Goal: Ask a question: Seek information or help from site administrators or community

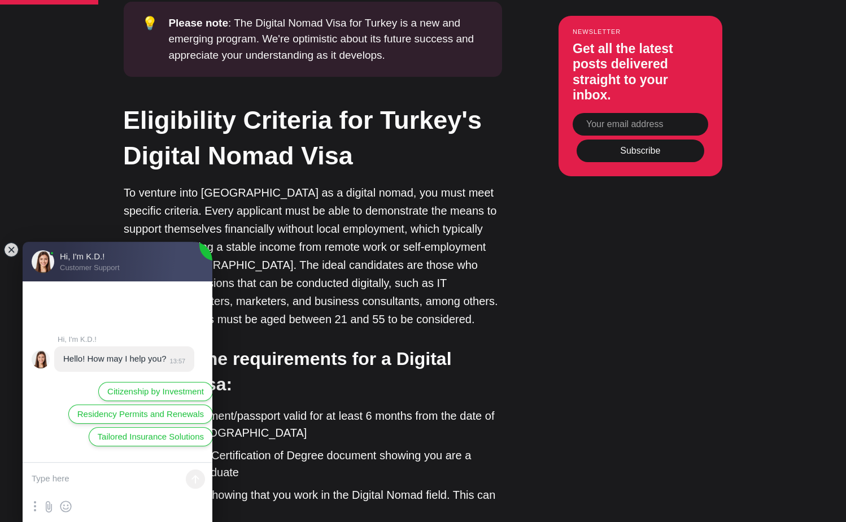
scroll to position [1555, 0]
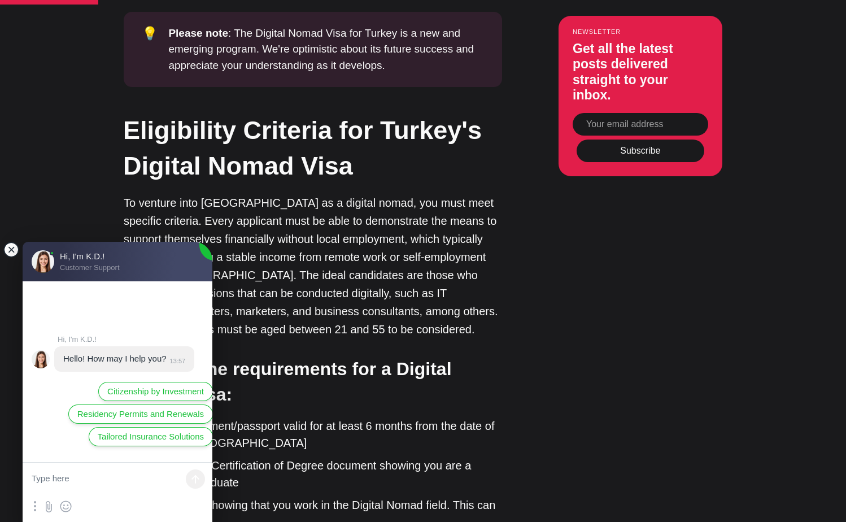
click at [14, 250] on jdiv at bounding box center [11, 250] width 16 height 16
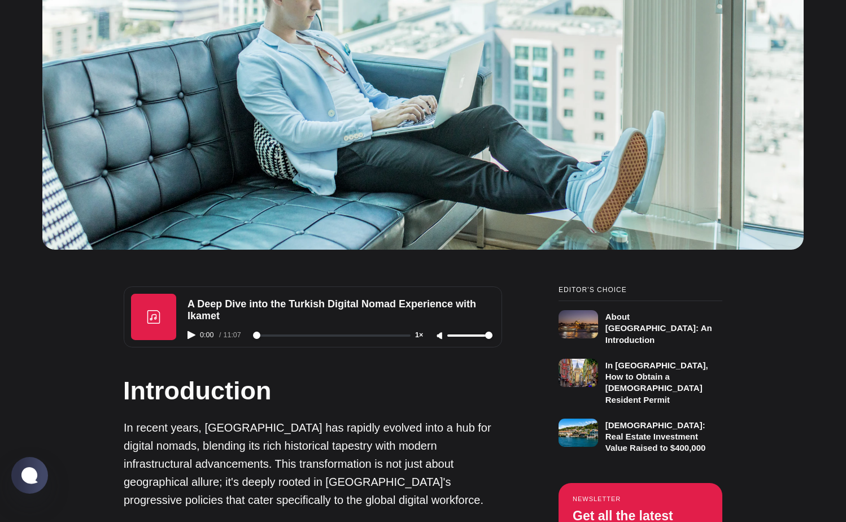
scroll to position [576, 0]
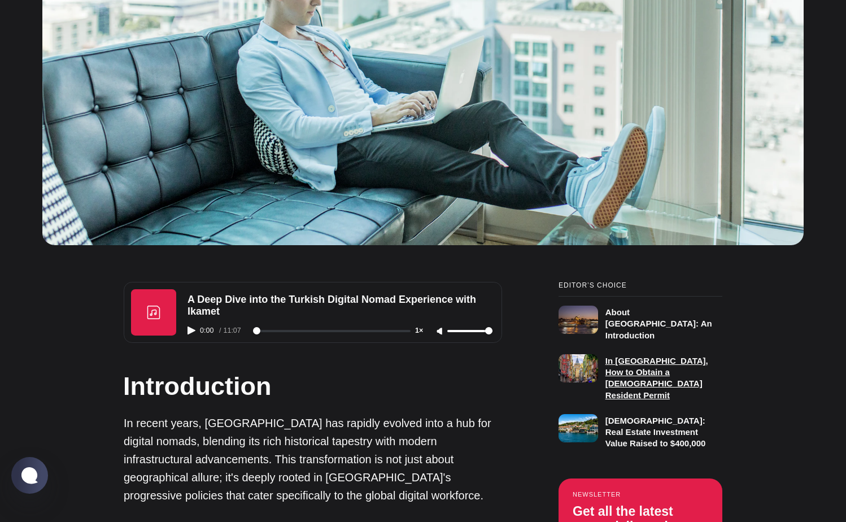
click at [633, 366] on h3 "In [GEOGRAPHIC_DATA], How to Obtain a [DEMOGRAPHIC_DATA] Resident Permit" at bounding box center [656, 378] width 103 height 44
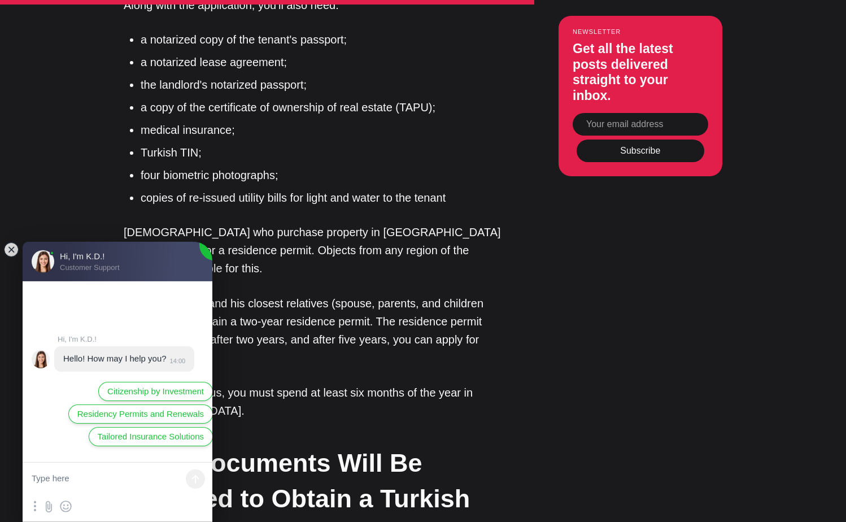
scroll to position [5990, 0]
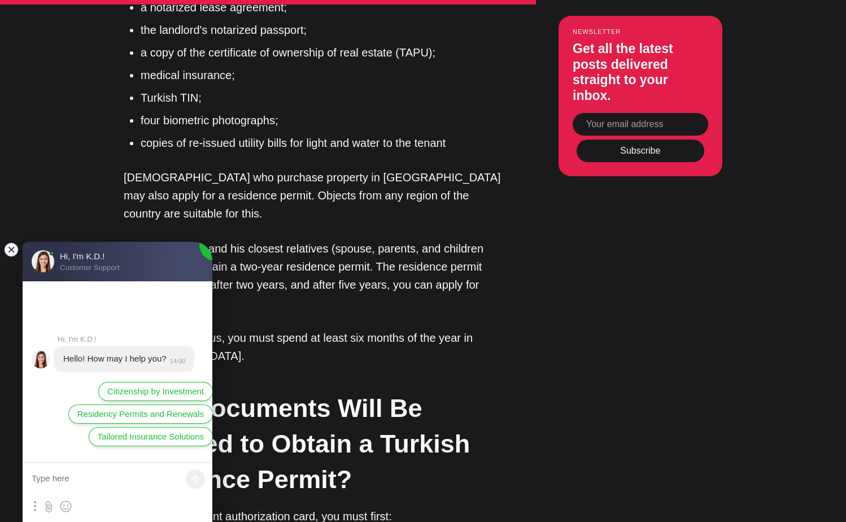
click at [13, 251] on jdiv at bounding box center [11, 250] width 16 height 16
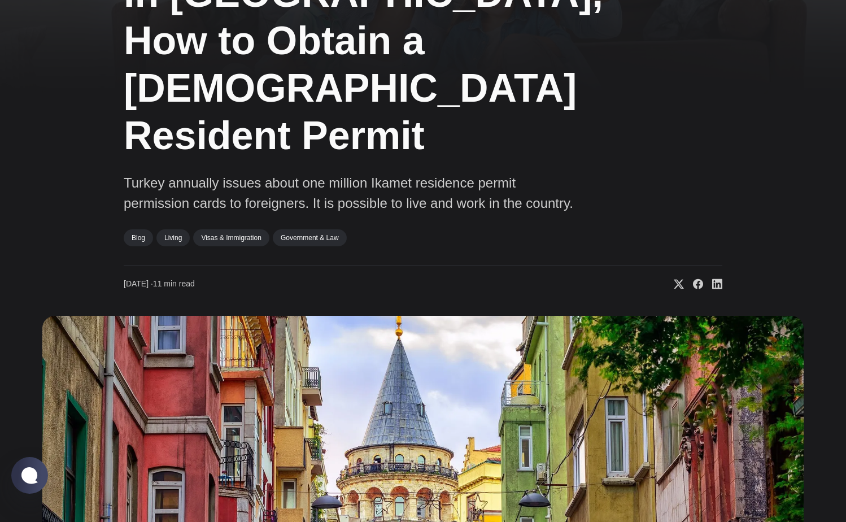
scroll to position [0, 0]
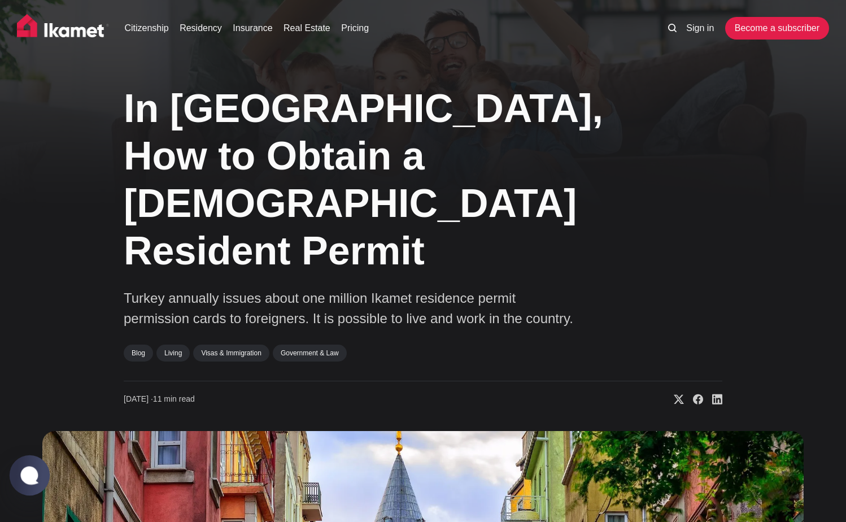
click at [27, 476] on jdiv at bounding box center [30, 474] width 22 height 19
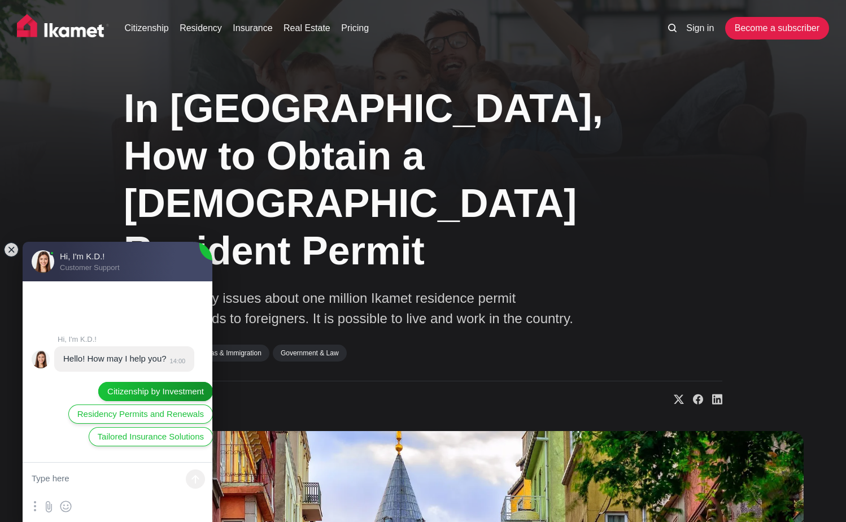
click at [156, 391] on span "Citizenship by Investment" at bounding box center [155, 391] width 97 height 12
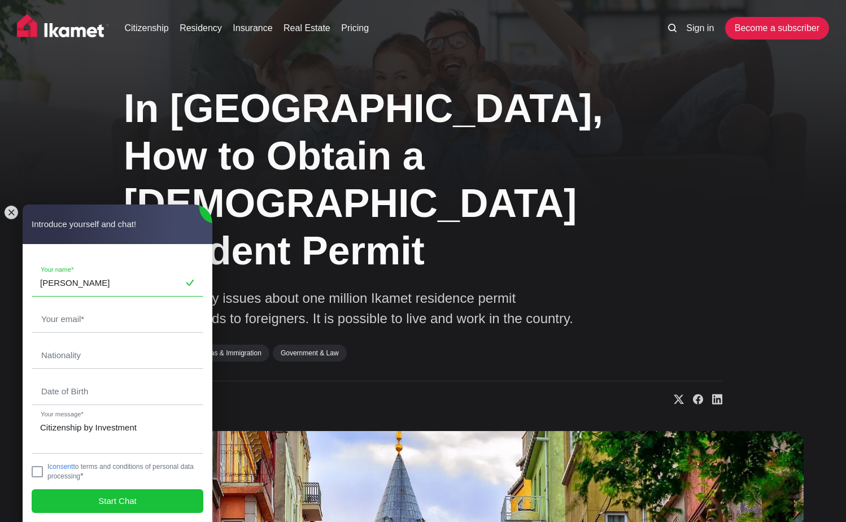
type input "Amir Kapasi"
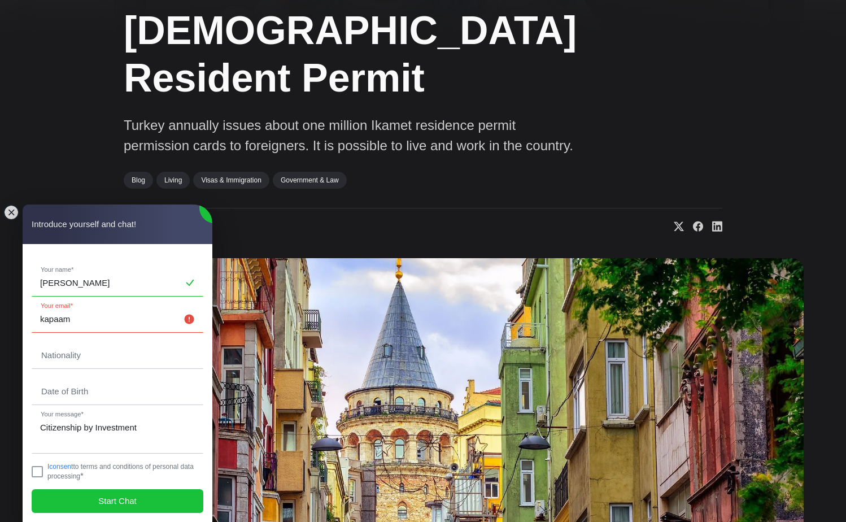
click at [76, 321] on input "kapaam" at bounding box center [117, 319] width 171 height 26
type input "kapaam@yahoo.co.uk"
click at [67, 355] on input "text" at bounding box center [117, 355] width 171 height 26
type input "B"
type input "UK"
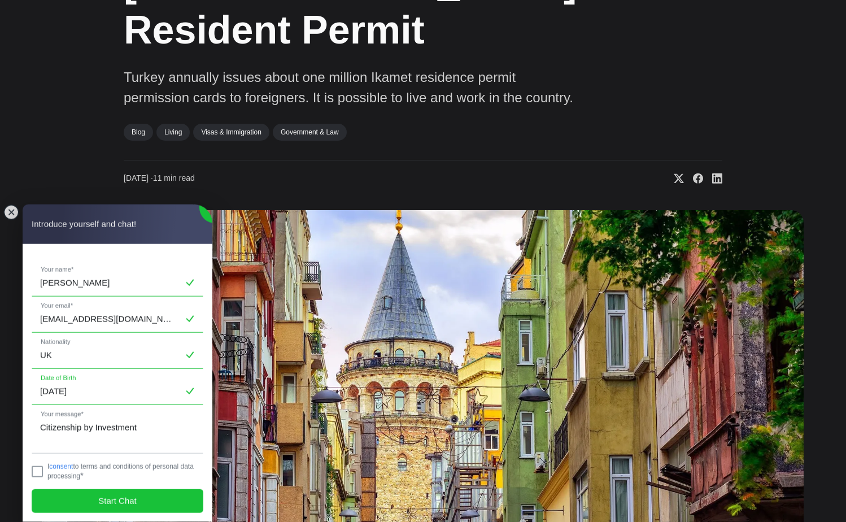
scroll to position [230, 0]
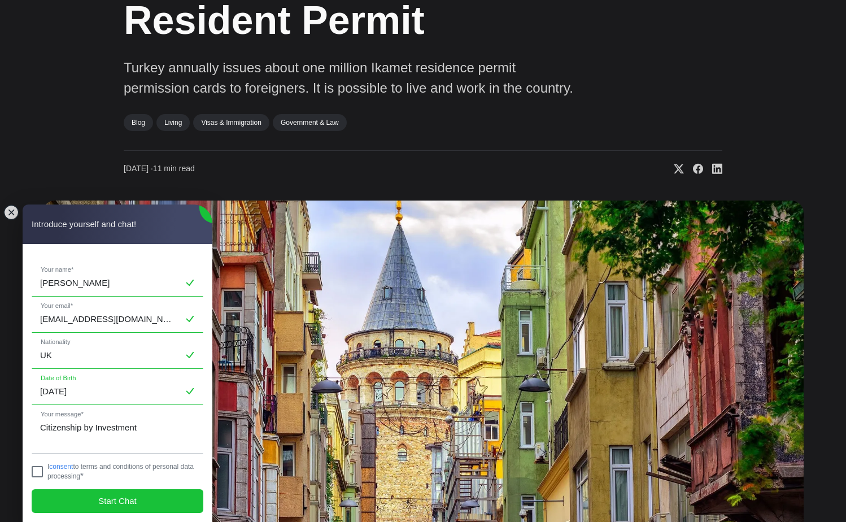
type input "1964-11-17"
click at [40, 470] on jdiv at bounding box center [37, 471] width 11 height 11
checkbox input "true"
click at [137, 508] on jdiv "Start Chat" at bounding box center [118, 501] width 172 height 24
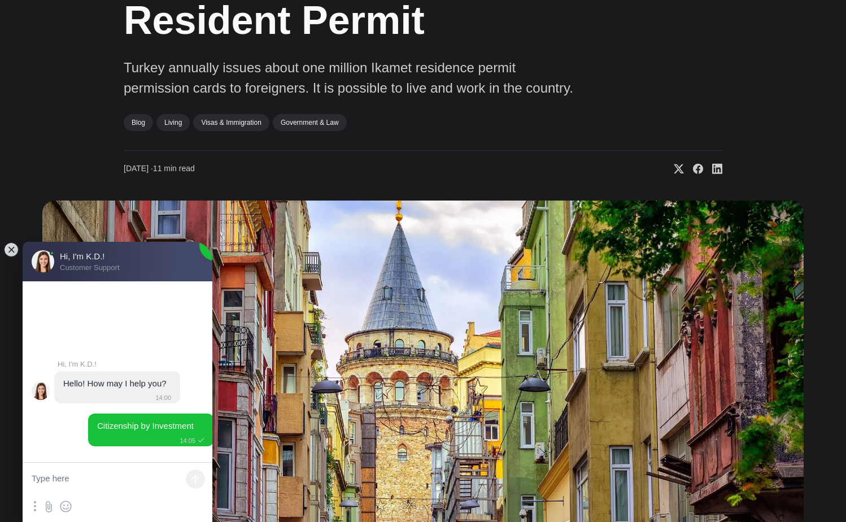
click at [58, 472] on textarea at bounding box center [118, 479] width 190 height 34
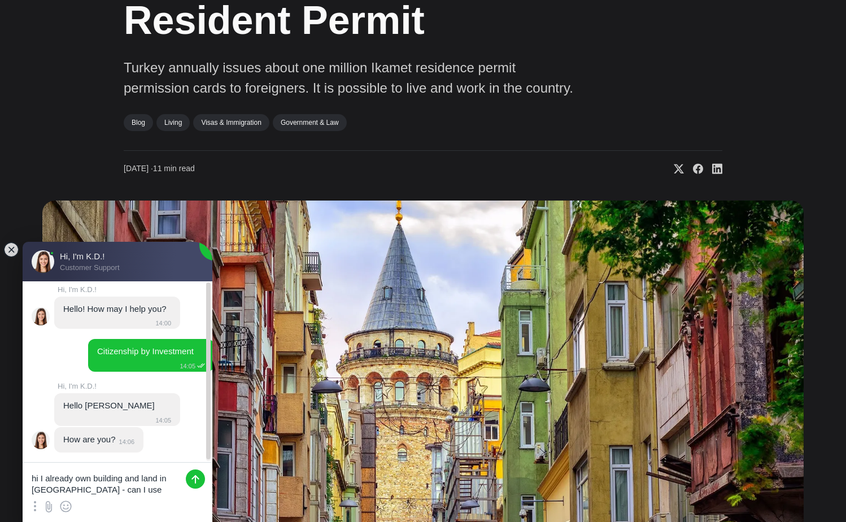
scroll to position [2, 0]
drag, startPoint x: 41, startPoint y: 476, endPoint x: 136, endPoint y: 495, distance: 96.7
click at [136, 495] on textarea "hi I already own building and land in Turkey - can I use these" at bounding box center [118, 479] width 190 height 34
paste textarea "Under current regulations, foreign investors who own a property worth at least …"
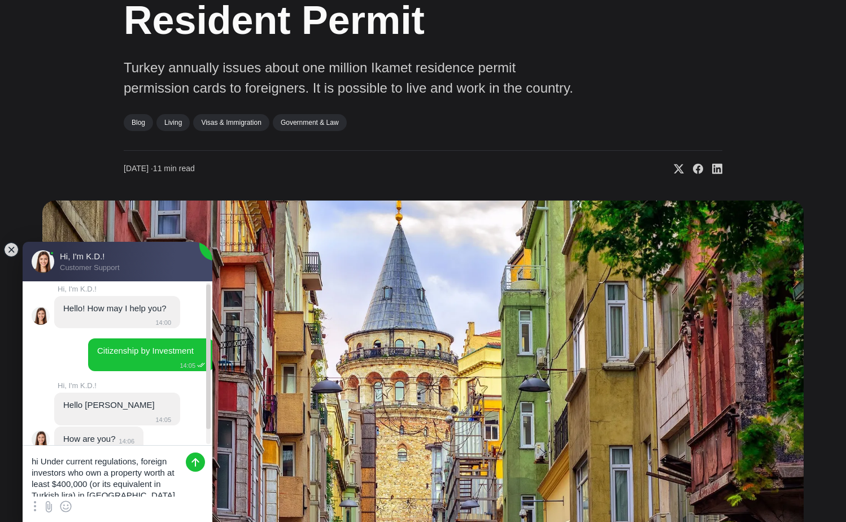
click at [124, 478] on textarea "hi Under current regulations, foreign investors who own a property worth at lea…" at bounding box center [118, 471] width 190 height 51
drag, startPoint x: 42, startPoint y: 456, endPoint x: 167, endPoint y: 482, distance: 127.9
click at [167, 482] on textarea "hi Under current regulations, foreign investors who own a property worth at lea…" at bounding box center [118, 471] width 190 height 51
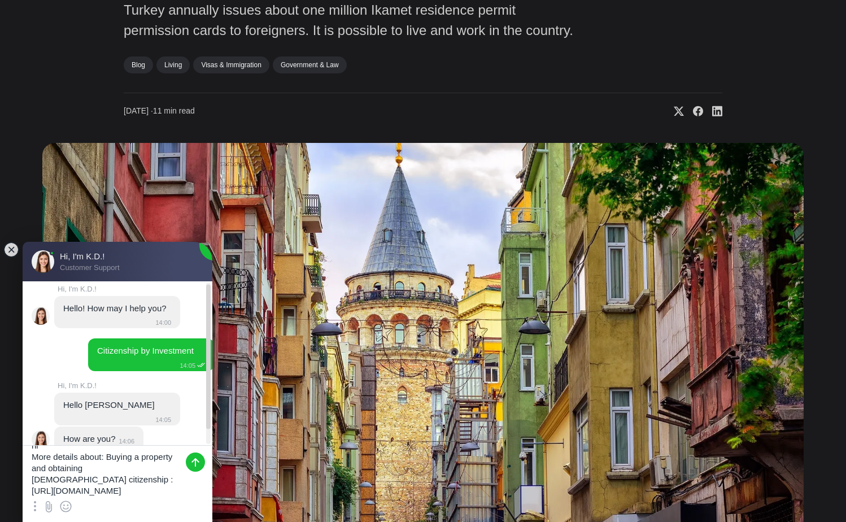
drag, startPoint x: 34, startPoint y: 459, endPoint x: 155, endPoint y: 495, distance: 126.1
click at [155, 495] on textarea "hi More details about: Buying a property and obtaining Turkish citizenship : ht…" at bounding box center [118, 471] width 190 height 51
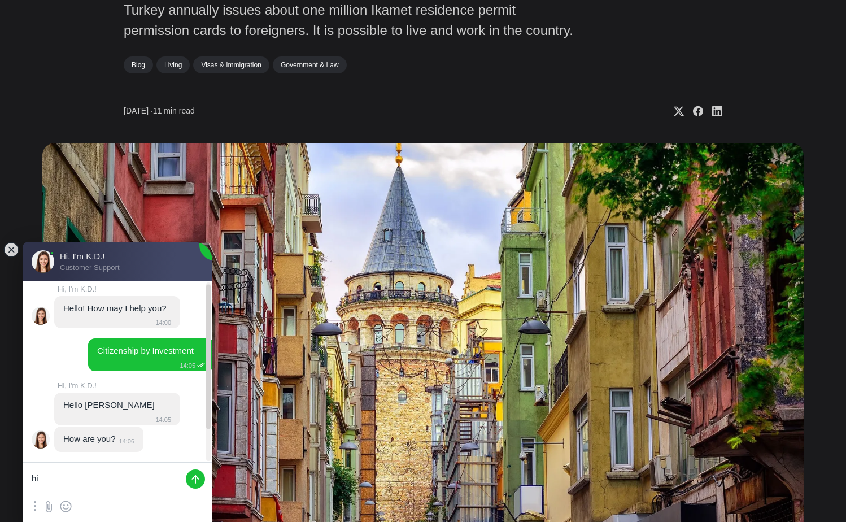
scroll to position [0, 0]
type textarea "hi I am well thank you"
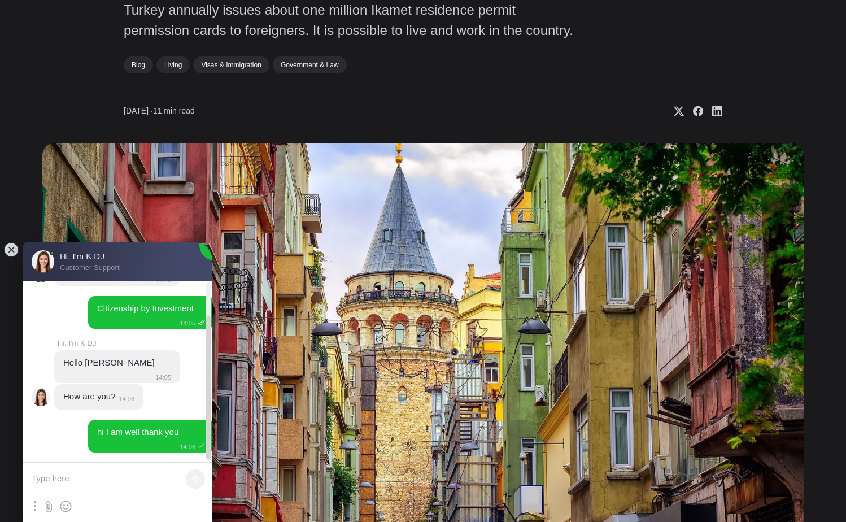
scroll to position [45, 0]
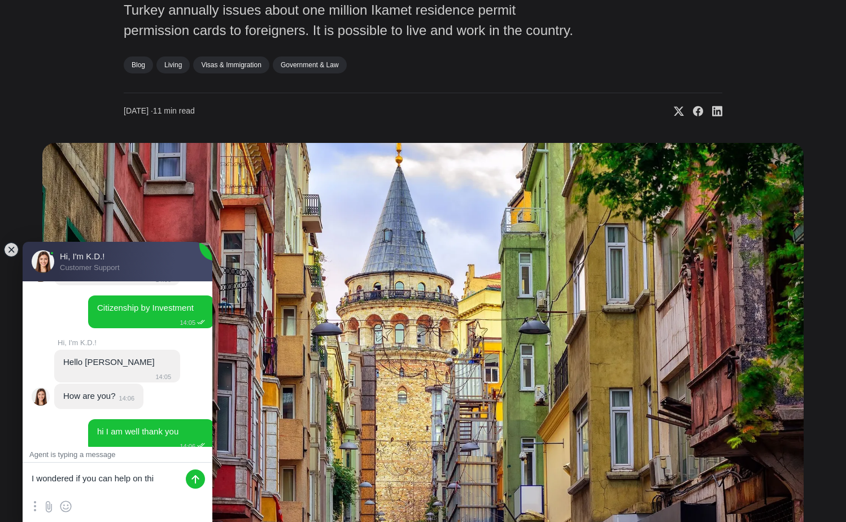
type textarea "I wondered if you can help on this"
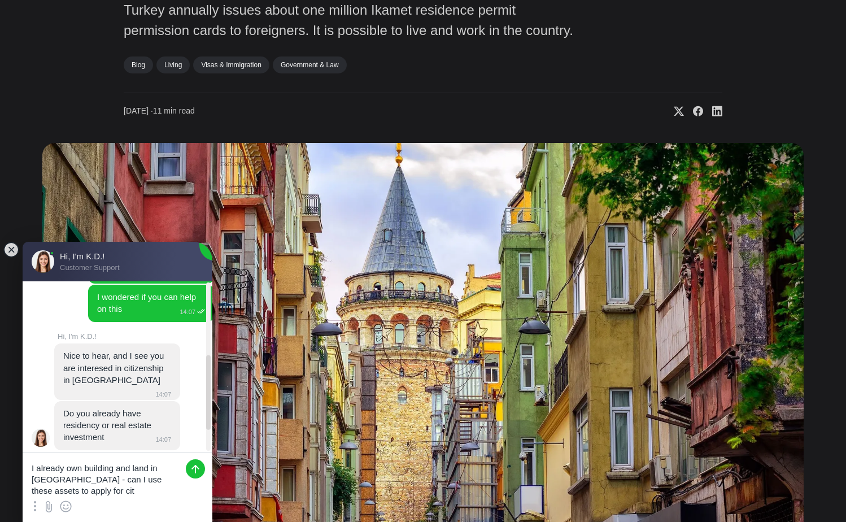
scroll to position [215, 0]
click at [56, 481] on textarea "I already own building and land in Turkey - can I use these assets to apply for…" at bounding box center [118, 474] width 190 height 44
type textarea "I already own building and land in Turkey the combined value should be more tha…"
click at [194, 462] on jdiv at bounding box center [195, 461] width 19 height 19
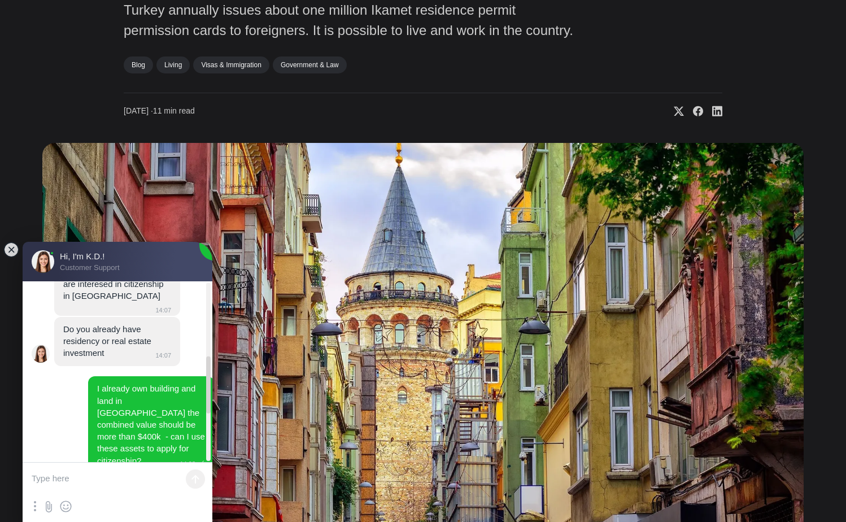
scroll to position [299, 0]
click at [62, 469] on textarea at bounding box center [118, 479] width 190 height 34
type textarea "I have held them for may years"
click at [63, 482] on textarea at bounding box center [118, 479] width 190 height 34
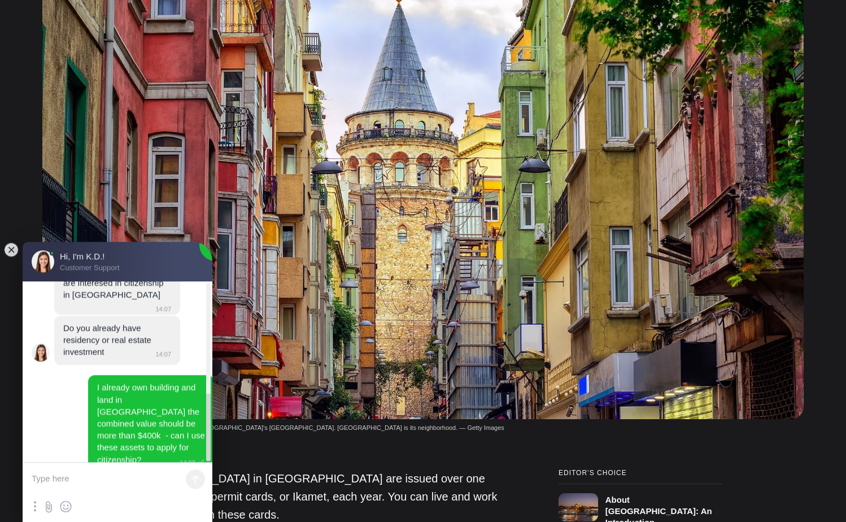
scroll to position [461, 0]
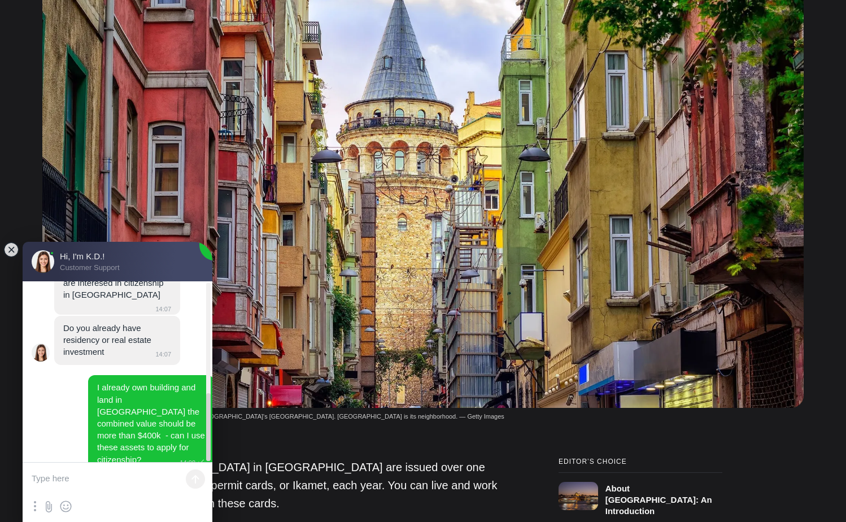
click at [71, 484] on textarea at bounding box center [118, 479] width 190 height 34
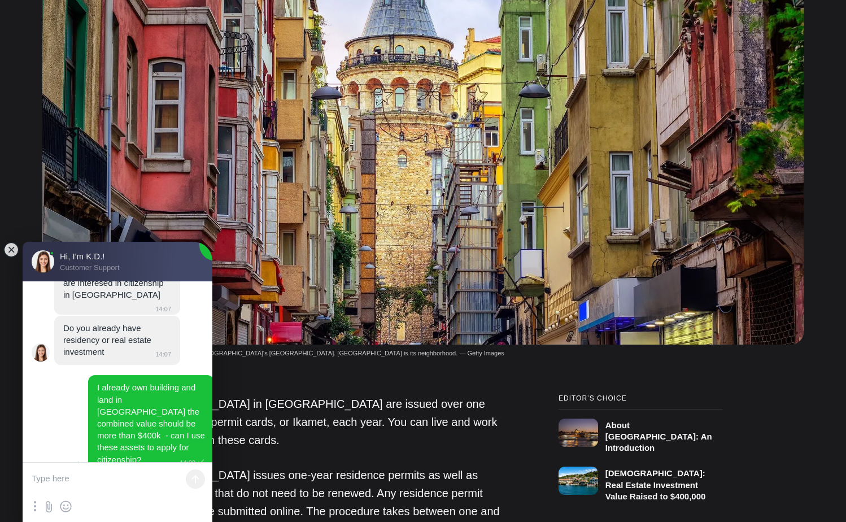
scroll to position [518, 0]
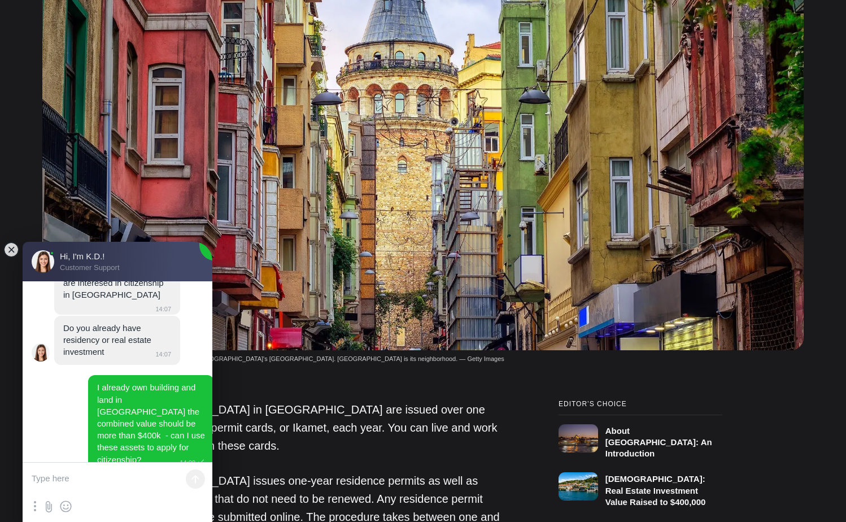
click at [80, 482] on textarea at bounding box center [118, 479] width 190 height 34
type textarea "K.D?"
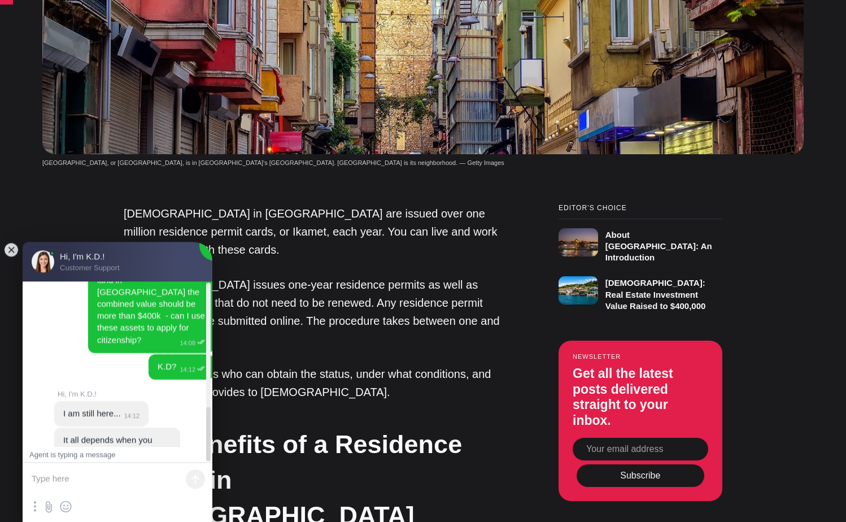
scroll to position [749, 0]
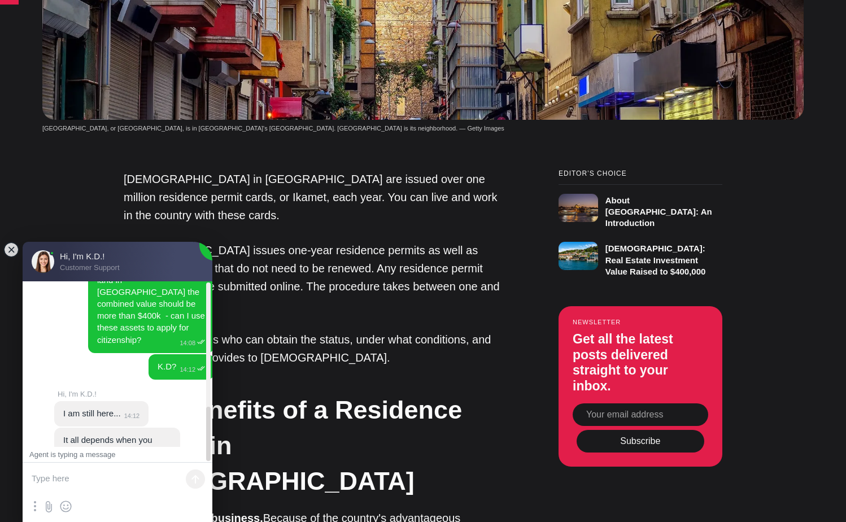
click at [100, 473] on textarea at bounding box center [118, 479] width 190 height 34
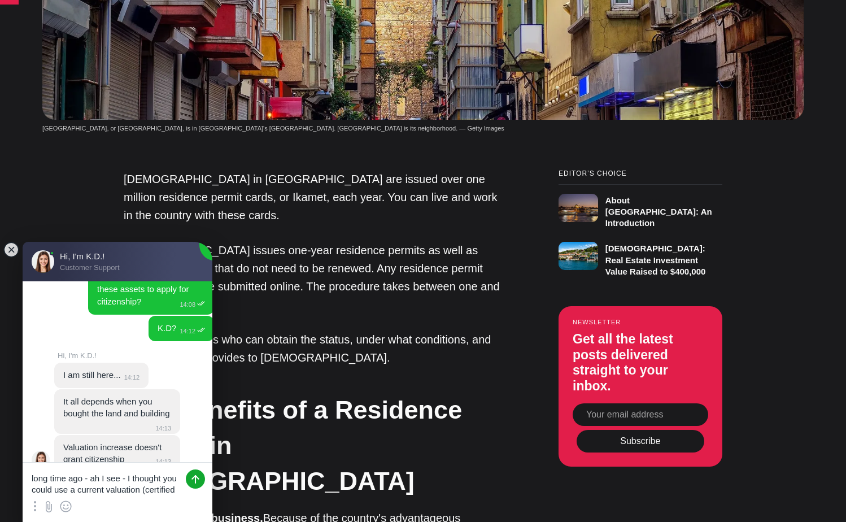
scroll to position [0, 0]
type textarea "long time ago - ah I see - I thought you could use a current valuation (certifi…"
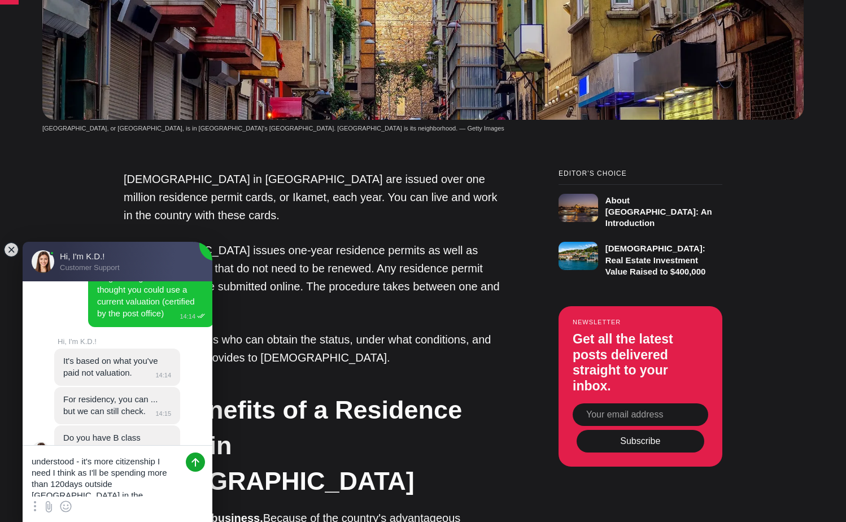
scroll to position [5, 0]
drag, startPoint x: 78, startPoint y: 455, endPoint x: 117, endPoint y: 497, distance: 57.6
click at [117, 496] on textarea "understood - it's more citizenship I need I think as I'll be spending more than…" at bounding box center [118, 471] width 190 height 51
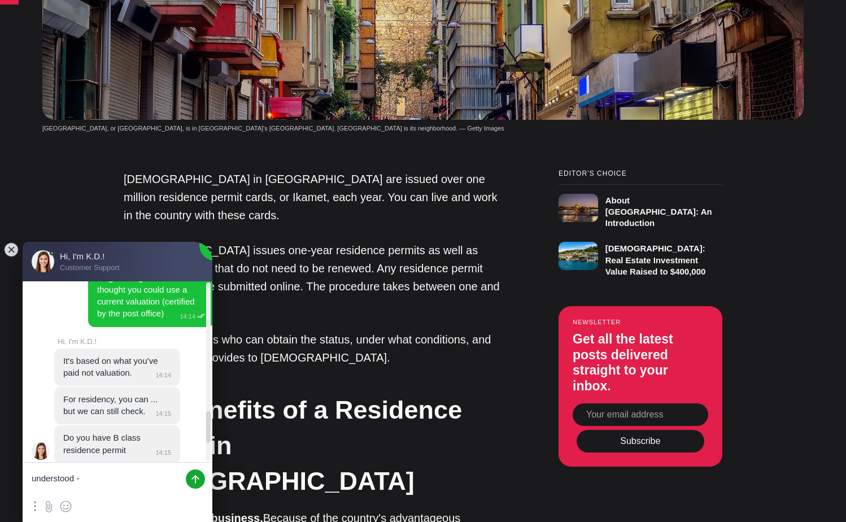
scroll to position [664, 0]
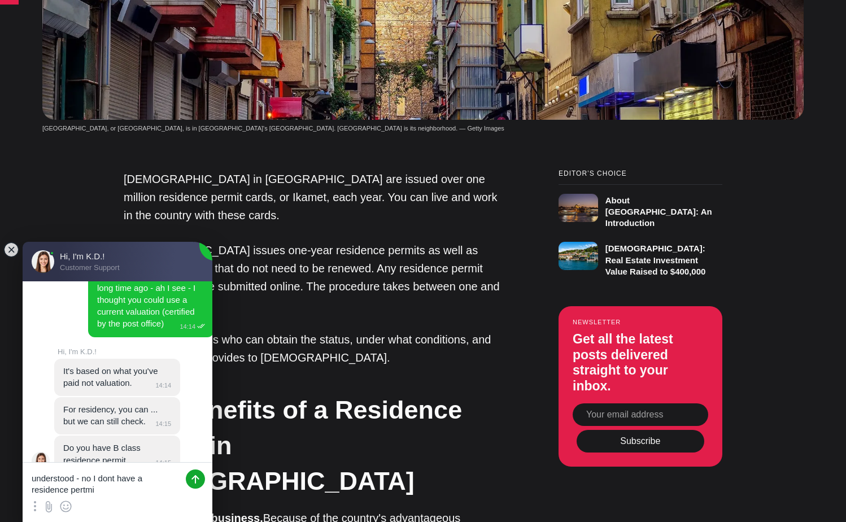
type textarea "understood - no I dont have a residence pertmit"
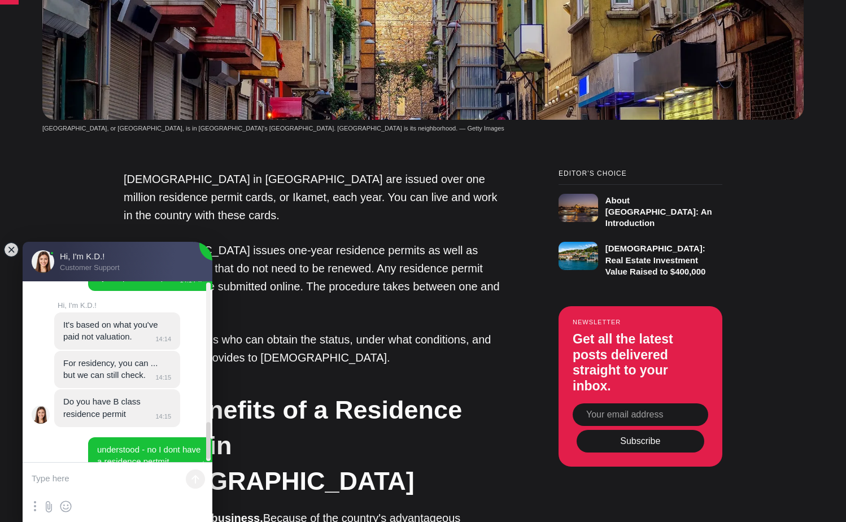
scroll to position [710, 0]
paste textarea "it's more citizenship I need I think as I'll be spending more than 120days outs…"
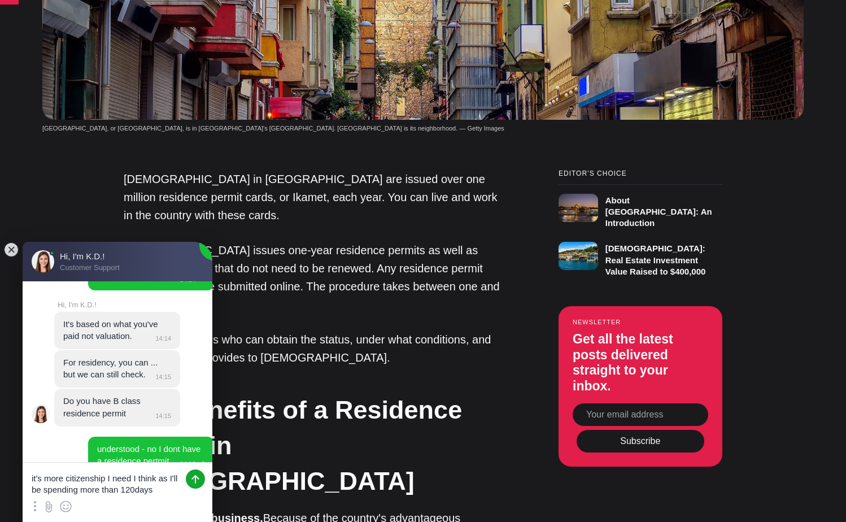
scroll to position [0, 0]
click at [31, 469] on textarea "it's more citizenship I need I think as I'll be spending more than 120days outs…" at bounding box center [118, 474] width 190 height 44
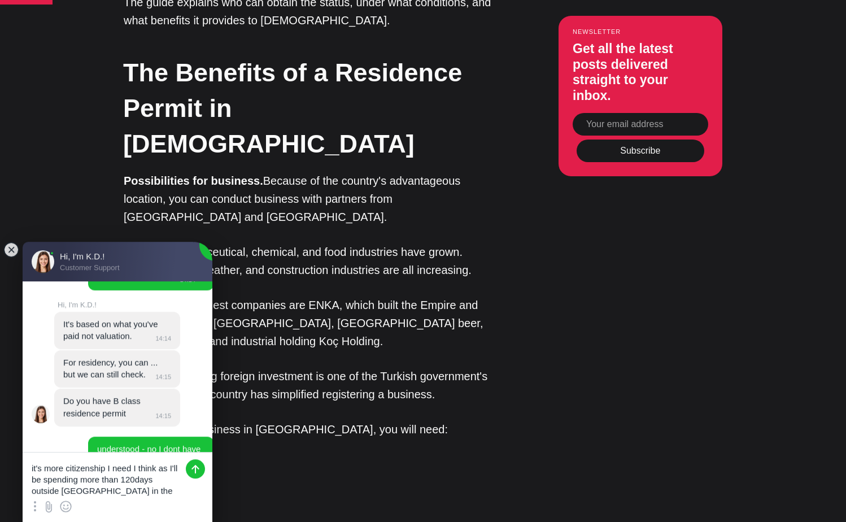
scroll to position [1094, 0]
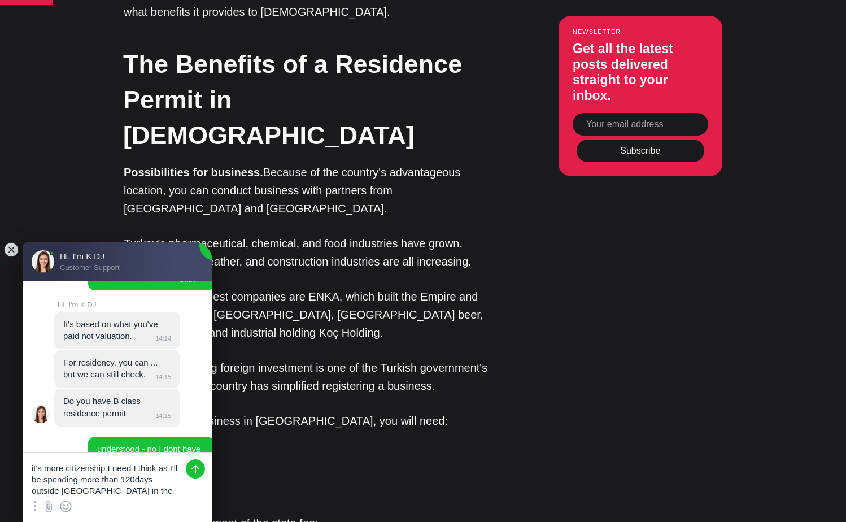
click at [177, 491] on textarea "it's more citizenship I need I think as I'll be spending more than 120days outs…" at bounding box center [118, 474] width 190 height 44
type textarea "it's more citizenship I need I think as I'll be spending more than 120days outs…"
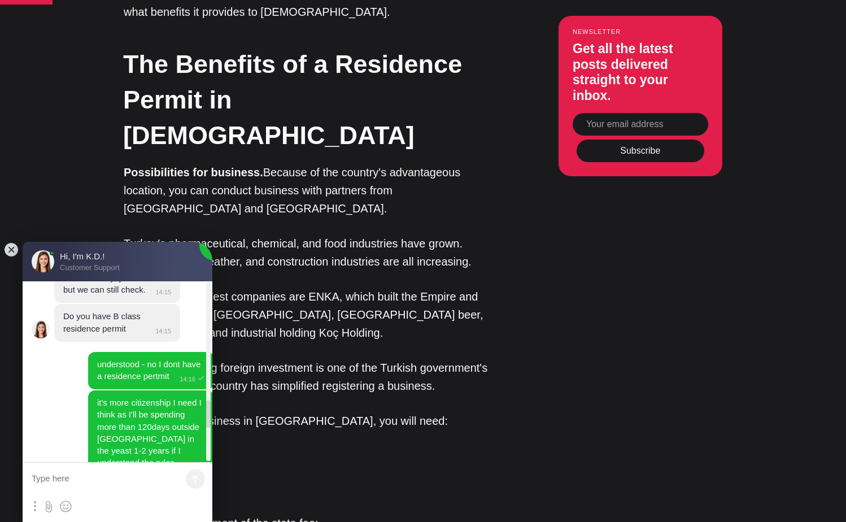
scroll to position [796, 0]
type textarea "in next 1-2 years"
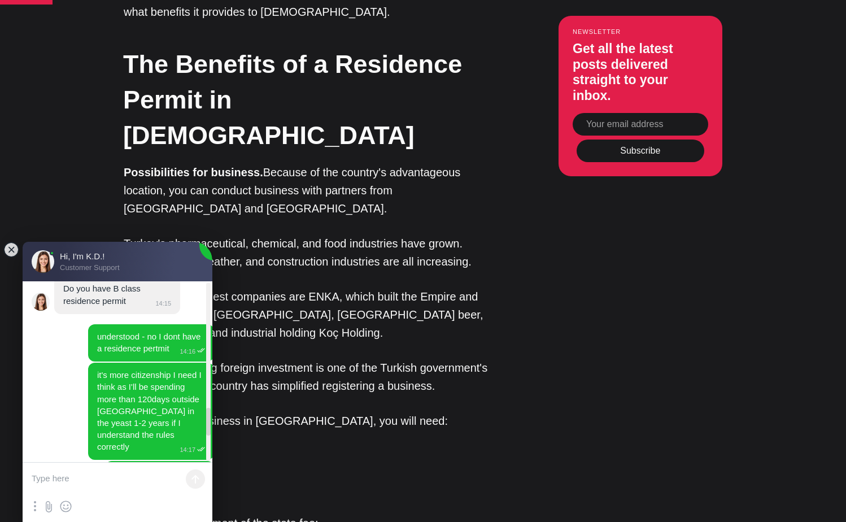
scroll to position [989, 0]
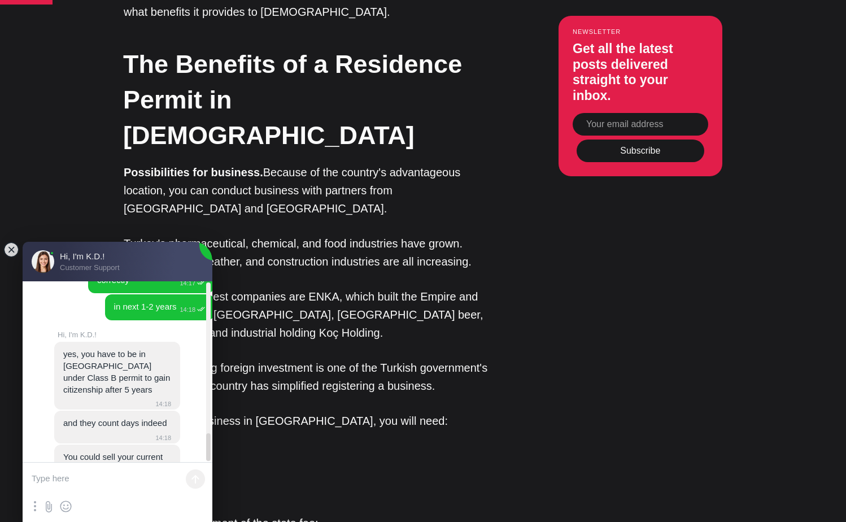
click at [73, 472] on textarea at bounding box center [118, 479] width 190 height 34
type textarea "yes that's an option I'm looking at now - thanks very much for the information …"
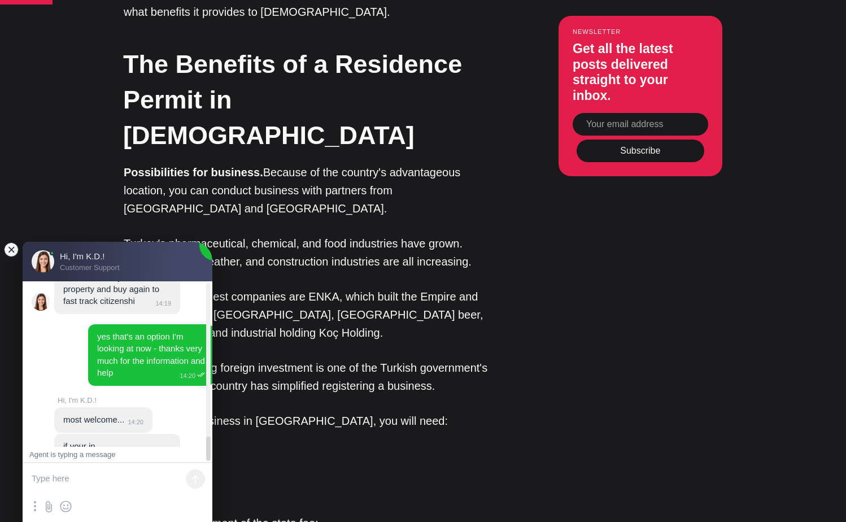
scroll to position [1169, 0]
click at [66, 480] on textarea at bounding box center [118, 479] width 190 height 34
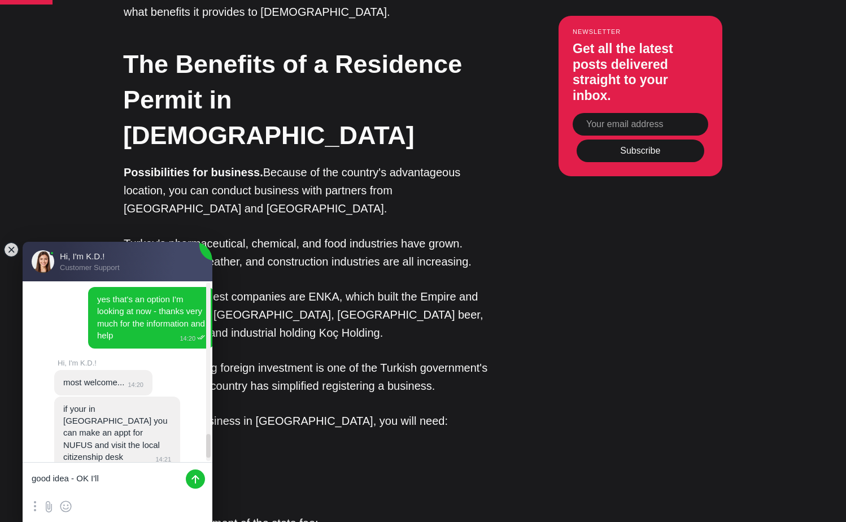
scroll to position [1208, 0]
type textarea "good idea - OK I'll try that - thanks again"
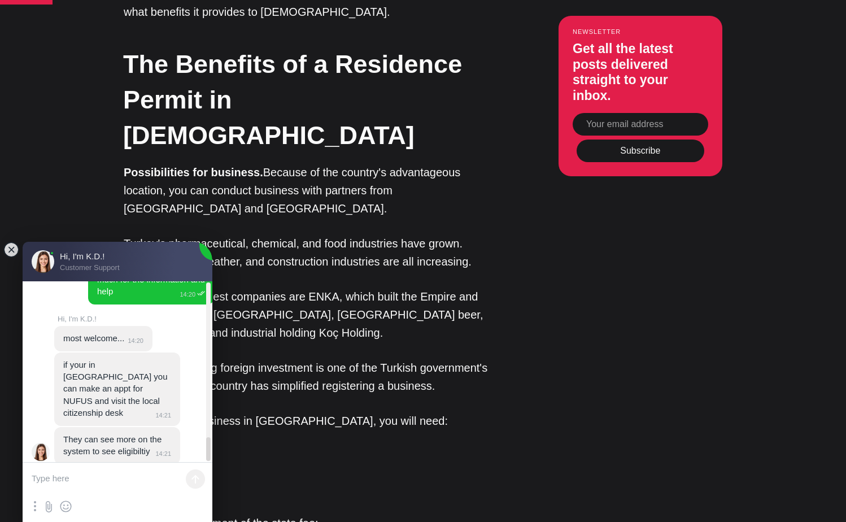
scroll to position [1255, 0]
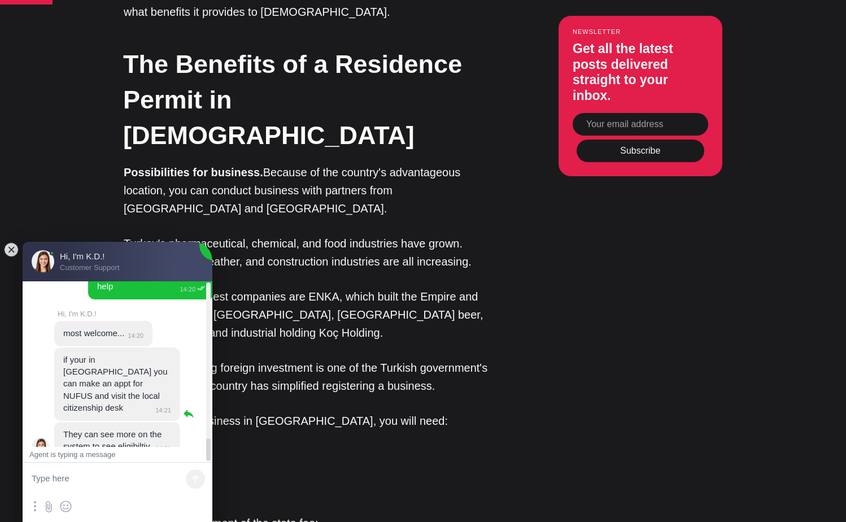
click at [140, 355] on jdiv "if your in Turkiye you can make an appt for NUFUS and visit the local citizensh…" at bounding box center [116, 384] width 107 height 58
copy jdiv "NUFUS"
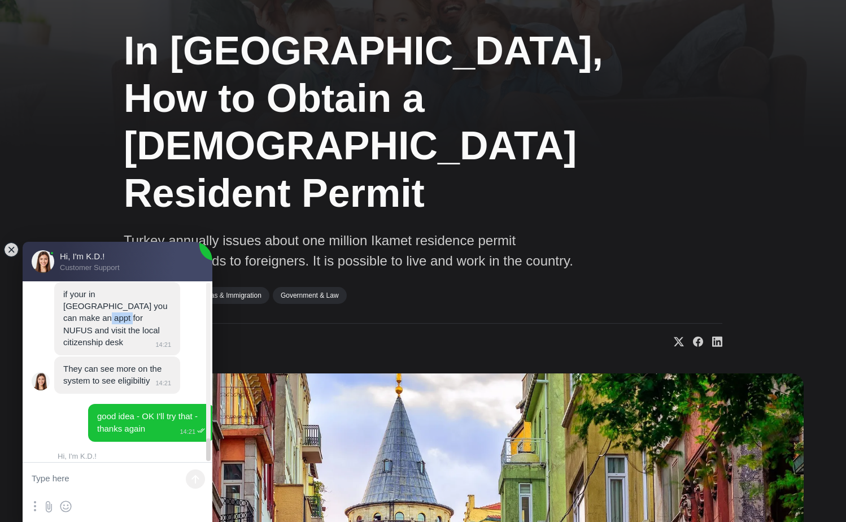
scroll to position [1321, 0]
click at [82, 466] on textarea at bounding box center [118, 479] width 190 height 34
click at [80, 473] on textarea at bounding box center [118, 479] width 190 height 34
type textarea "sure will do"
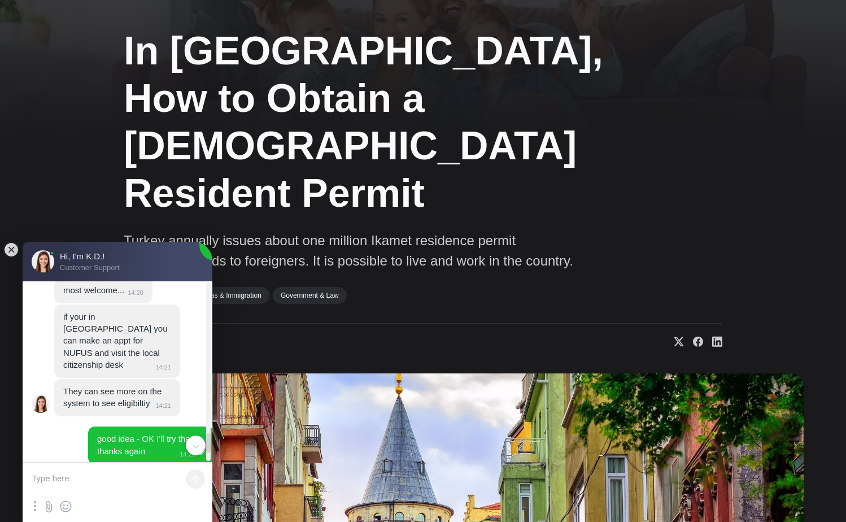
scroll to position [1255, 0]
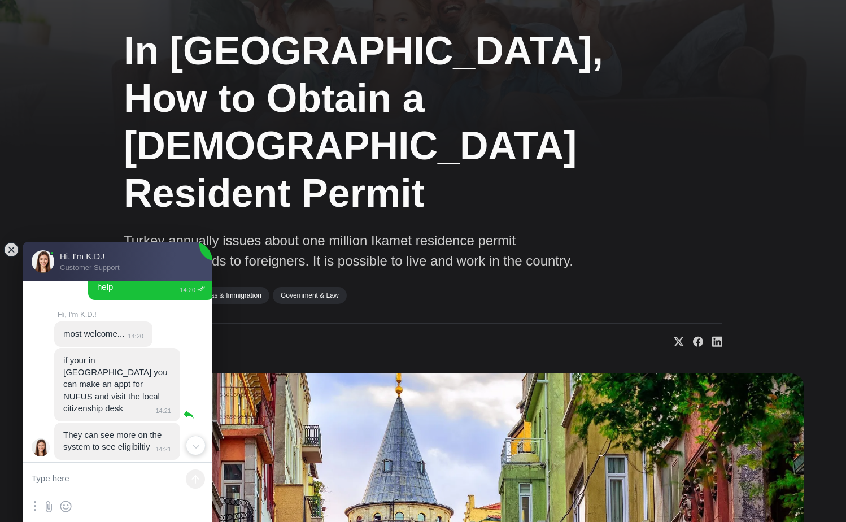
click at [66, 355] on jdiv "if your in Turkiye you can make an appt for NUFUS and visit the local citizensh…" at bounding box center [116, 384] width 107 height 58
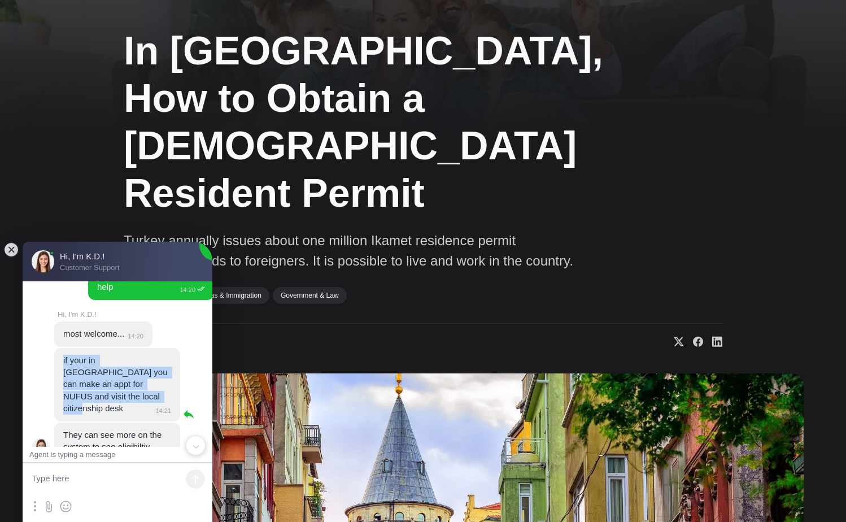
drag, startPoint x: 66, startPoint y: 313, endPoint x: 78, endPoint y: 351, distance: 39.5
click at [78, 355] on jdiv "if your in Turkiye you can make an appt for NUFUS and visit the local citizensh…" at bounding box center [116, 384] width 107 height 58
copy jdiv "if your in Turkiye you can make an appt for NUFUS and visit the local citizensh…"
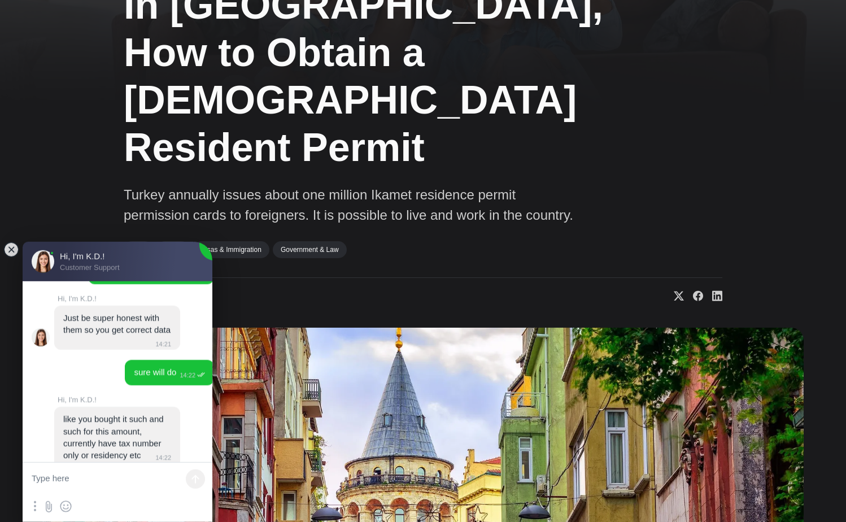
scroll to position [115, 0]
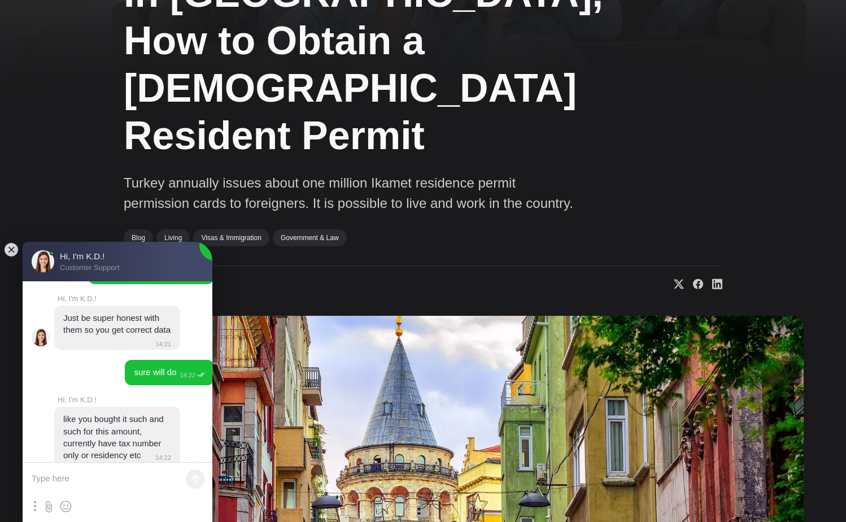
click at [47, 478] on textarea at bounding box center [118, 479] width 190 height 34
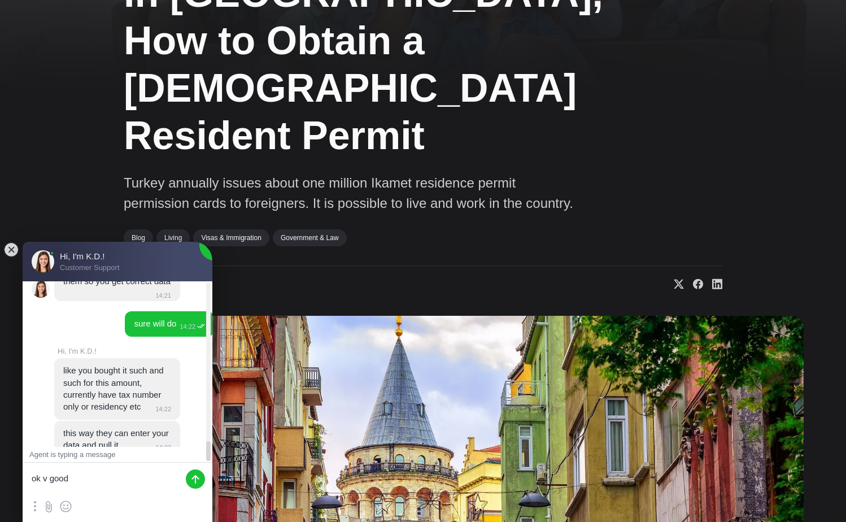
scroll to position [1528, 0]
type textarea "o"
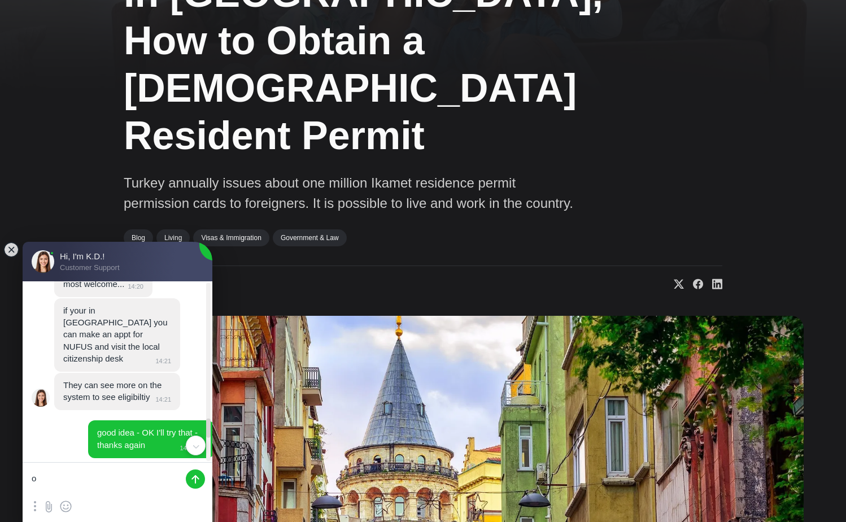
scroll to position [1155, 0]
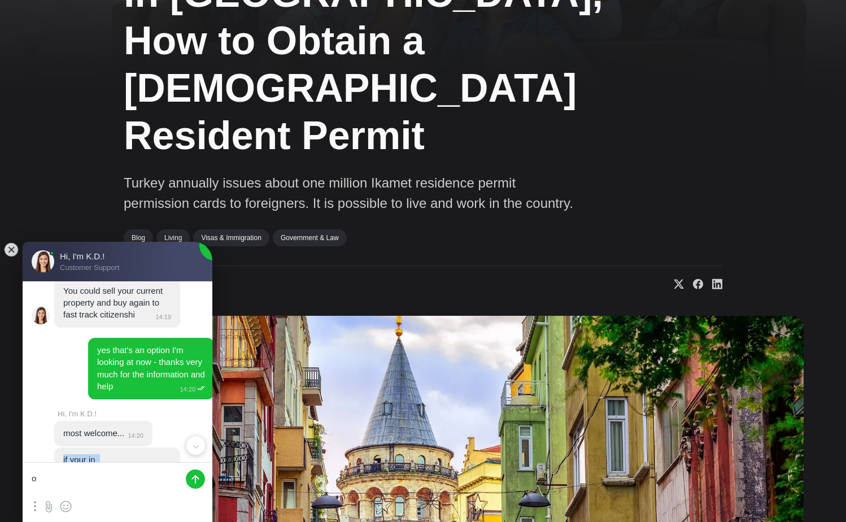
drag, startPoint x: 63, startPoint y: 413, endPoint x: 146, endPoint y: 442, distance: 87.9
click at [85, 451] on jdiv "if your in Turkiye you can make an appt for NUFUS and visit the local citizensh…" at bounding box center [117, 483] width 126 height 73
copy jdiv "if your in Turkiye you can make an appt for NUFUS and visit the local citizensh…"
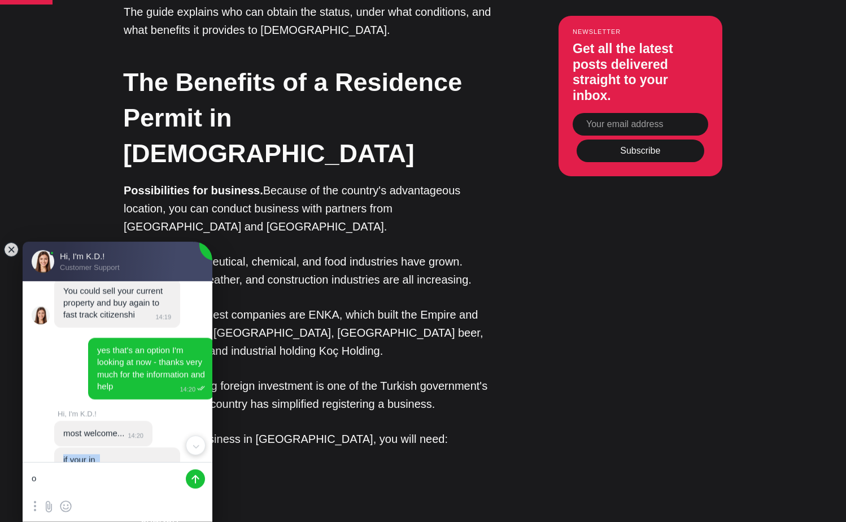
scroll to position [1094, 0]
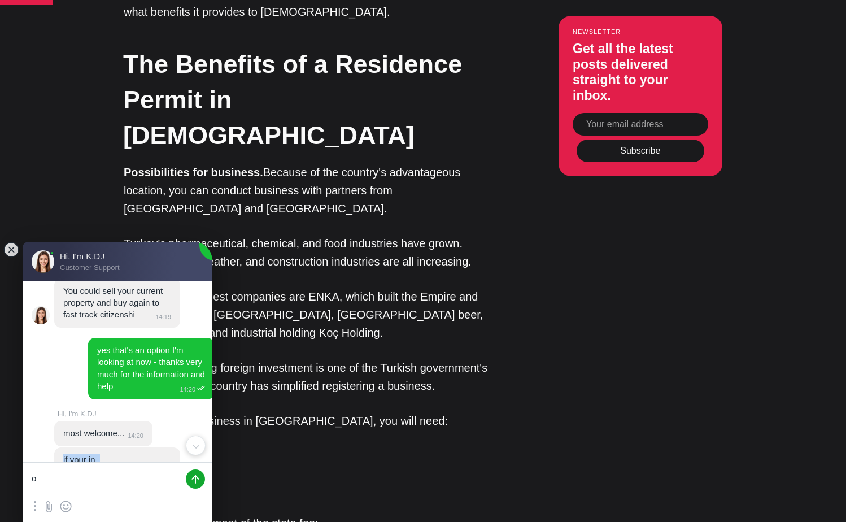
click at [194, 481] on jdiv at bounding box center [195, 478] width 19 height 19
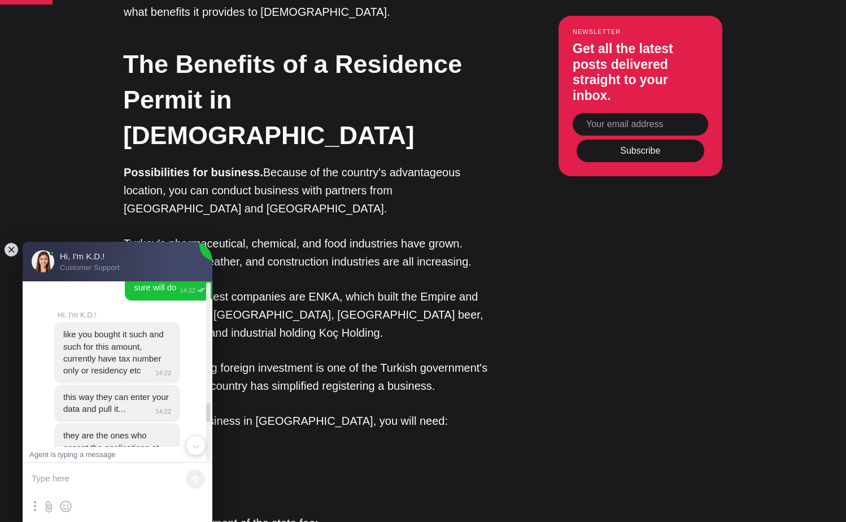
scroll to position [1564, 0]
click at [69, 479] on textarea at bounding box center [118, 479] width 190 height 34
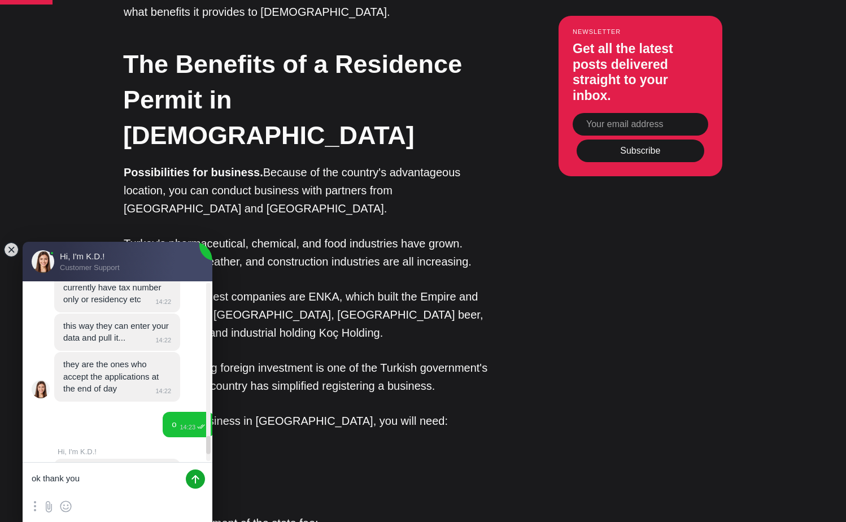
scroll to position [1635, 0]
type textarea "o"
click at [66, 507] on jdiv at bounding box center [66, 506] width 14 height 14
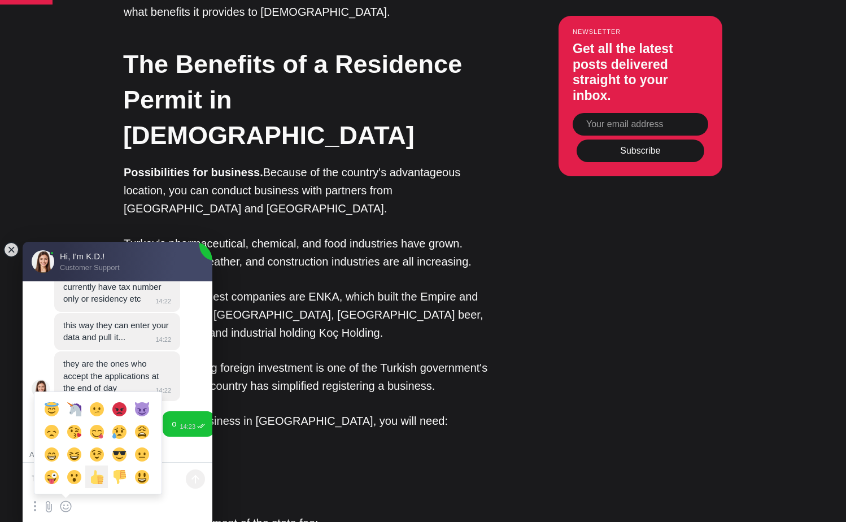
click at [96, 479] on jdiv "👍" at bounding box center [96, 476] width 23 height 23
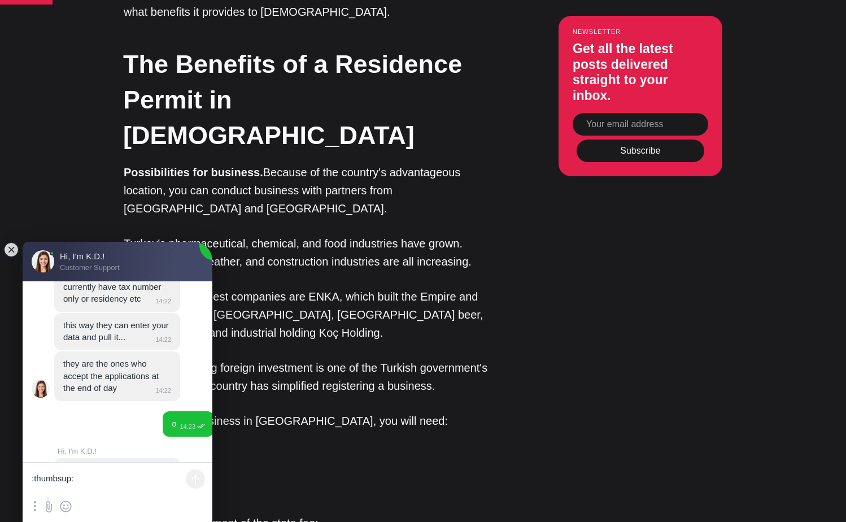
click at [89, 481] on textarea ":thumbsup:" at bounding box center [118, 479] width 190 height 34
drag, startPoint x: 89, startPoint y: 481, endPoint x: -30, endPoint y: 481, distance: 119.2
click at [23, 481] on textarea ":thumbsup:" at bounding box center [118, 479] width 190 height 34
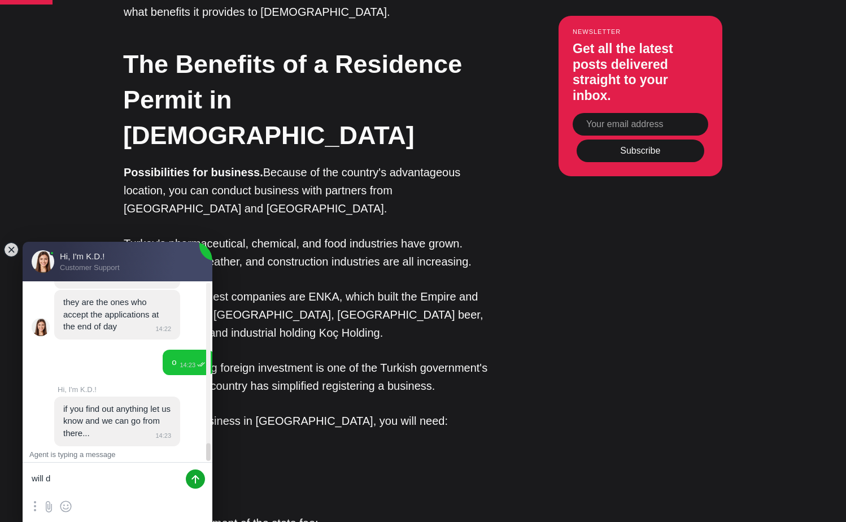
scroll to position [1697, 0]
type textarea "w"
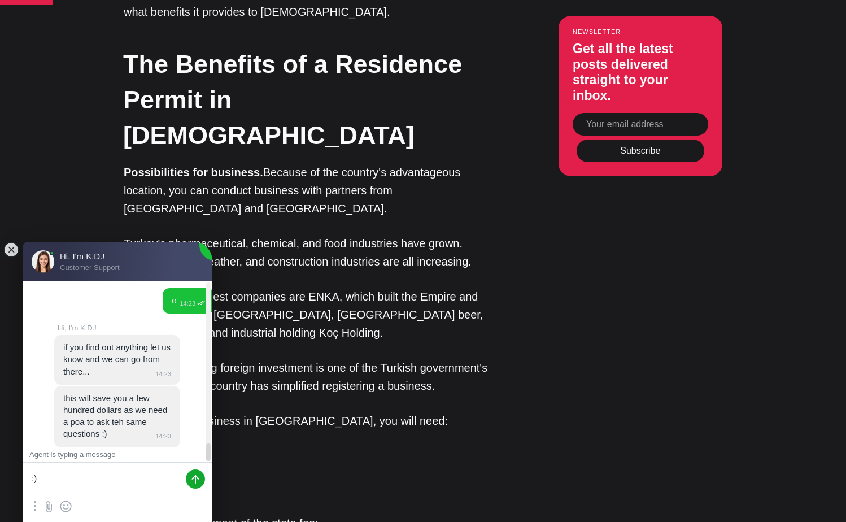
scroll to position [1758, 0]
type textarea ":"
type textarea "ok great - thanks again"
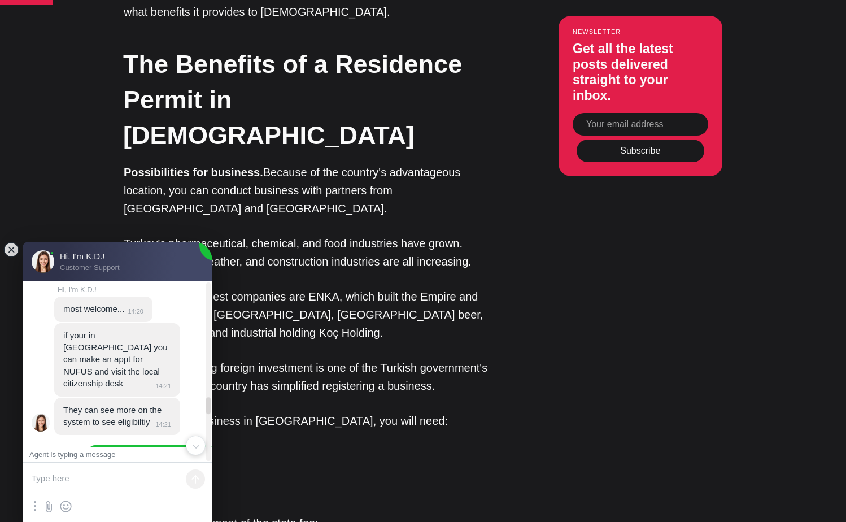
scroll to position [1205, 0]
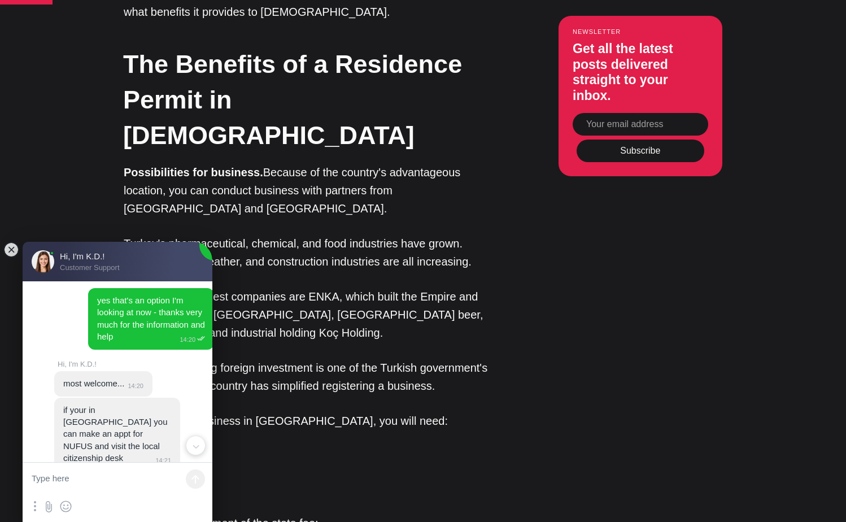
drag, startPoint x: 62, startPoint y: 363, endPoint x: 96, endPoint y: 419, distance: 65.9
click at [96, 420] on jdiv "most welcome... 14:20 if your in Turkiye you can make an appt for NUFUS and vis…" at bounding box center [124, 441] width 141 height 140
click at [64, 398] on jdiv "if your in Turkiye you can make an appt for NUFUS and visit the local citizensh…" at bounding box center [117, 434] width 126 height 73
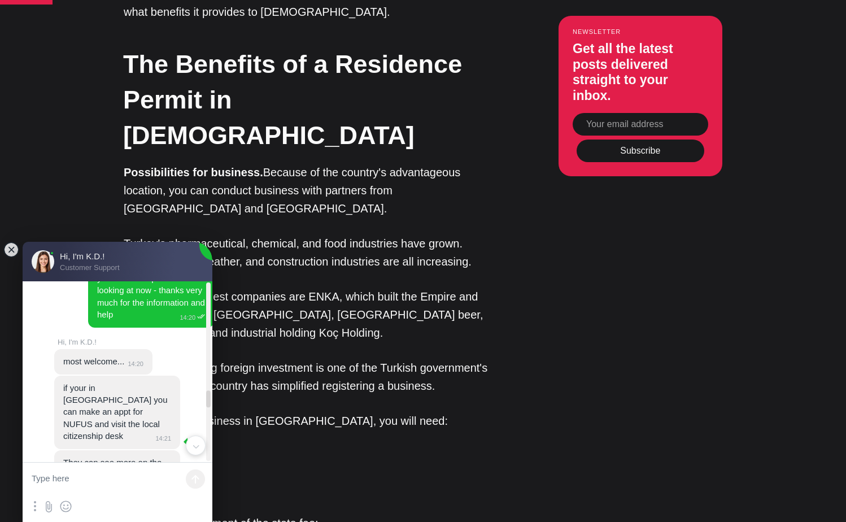
drag, startPoint x: 64, startPoint y: 363, endPoint x: 144, endPoint y: 470, distance: 133.2
click at [144, 449] on jdiv "if your in Turkiye you can make an appt for NUFUS and visit the local citizensh…" at bounding box center [117, 412] width 126 height 73
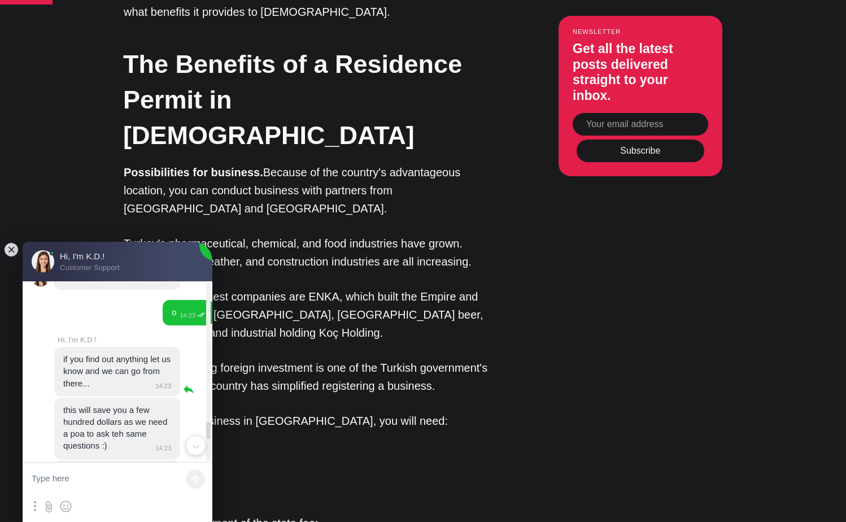
scroll to position [1801, 0]
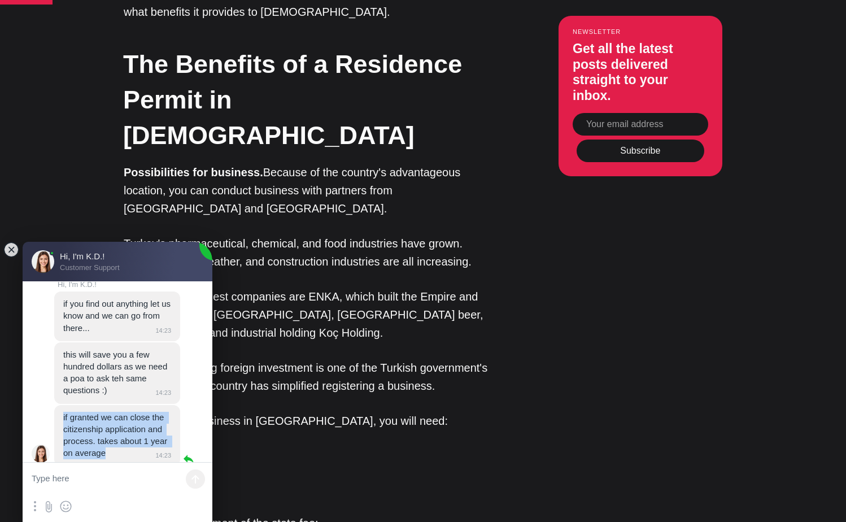
click at [106, 412] on jdiv "if granted we can close the citizenship application and process. takes about 1 …" at bounding box center [116, 435] width 106 height 46
copy jdiv "if granted we can close the citizenship application and process. takes about 1 …"
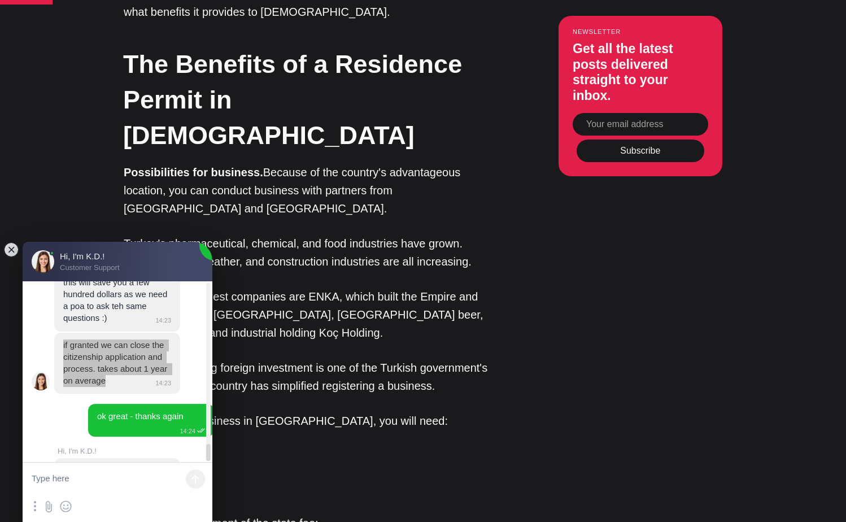
scroll to position [1880, 0]
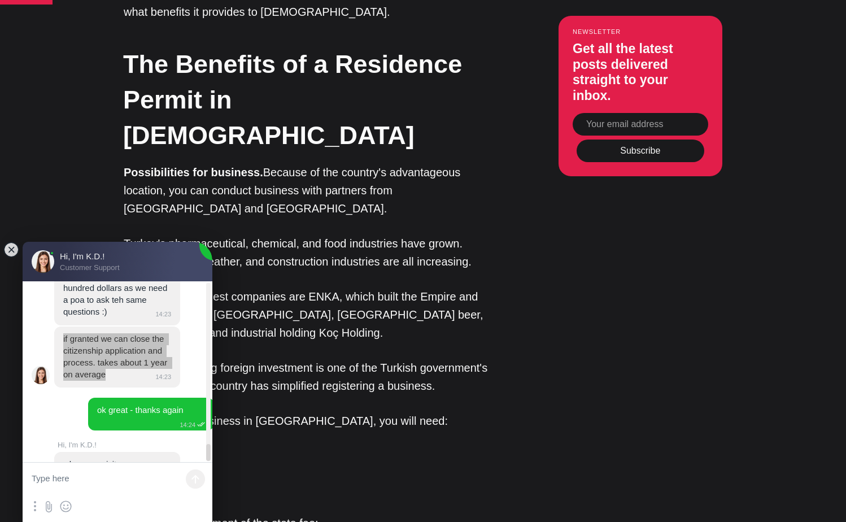
click at [136, 479] on textarea at bounding box center [118, 479] width 190 height 34
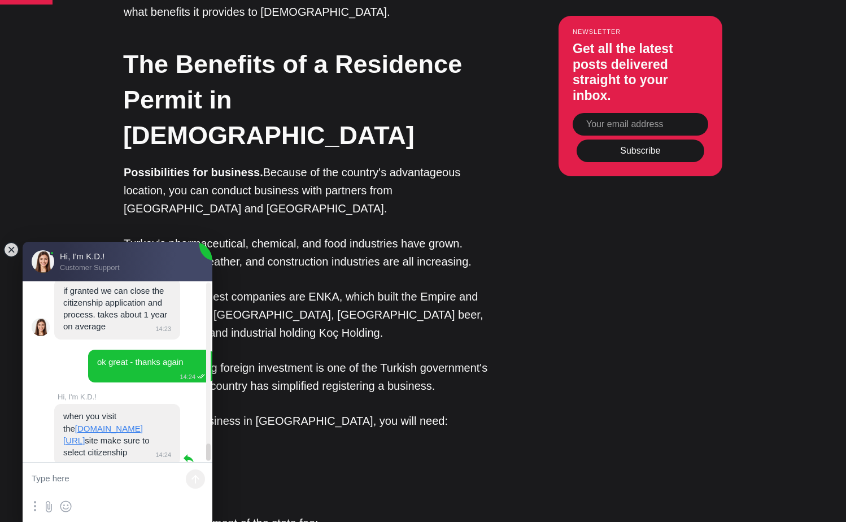
scroll to position [1930, 0]
drag, startPoint x: 64, startPoint y: 404, endPoint x: 73, endPoint y: 394, distance: 13.6
click at [73, 402] on jdiv "when you visit the randevu.nvi.gov.tr/ site make sure to select citizenship 14:…" at bounding box center [117, 433] width 126 height 62
click at [166, 402] on jdiv "when you visit the randevu.nvi.gov.tr/ site make sure to select citizenship 14:…" at bounding box center [117, 433] width 126 height 62
click at [97, 402] on jdiv "when you visit the randevu.nvi.gov.tr/ site make sure to select citizenship 14:…" at bounding box center [117, 433] width 126 height 62
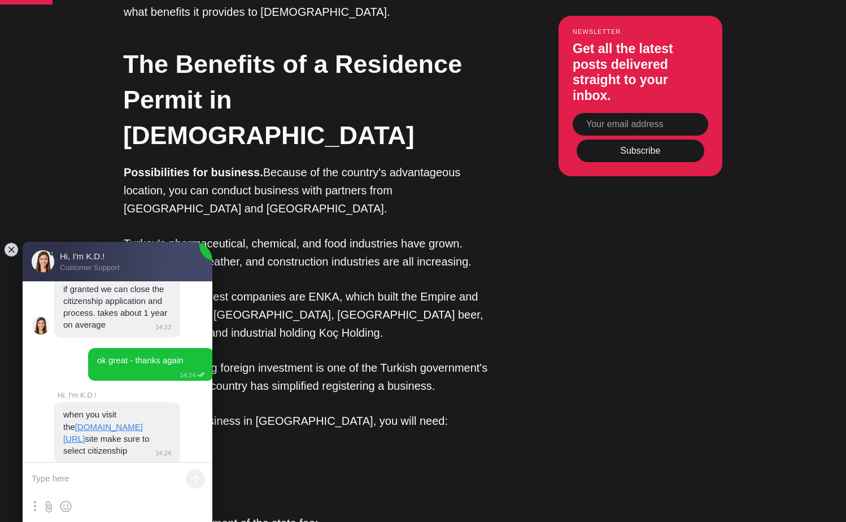
click at [106, 492] on textarea at bounding box center [118, 479] width 190 height 34
drag, startPoint x: 64, startPoint y: 353, endPoint x: 156, endPoint y: 438, distance: 125.9
click at [156, 438] on jdiv "when you visit the randevu.nvi.gov.tr/ site make sure to select citizenship 14:…" at bounding box center [117, 433] width 126 height 62
copy jdiv "this way you'll be only visit that office that has the correct desk"
click at [95, 474] on textarea at bounding box center [118, 479] width 190 height 34
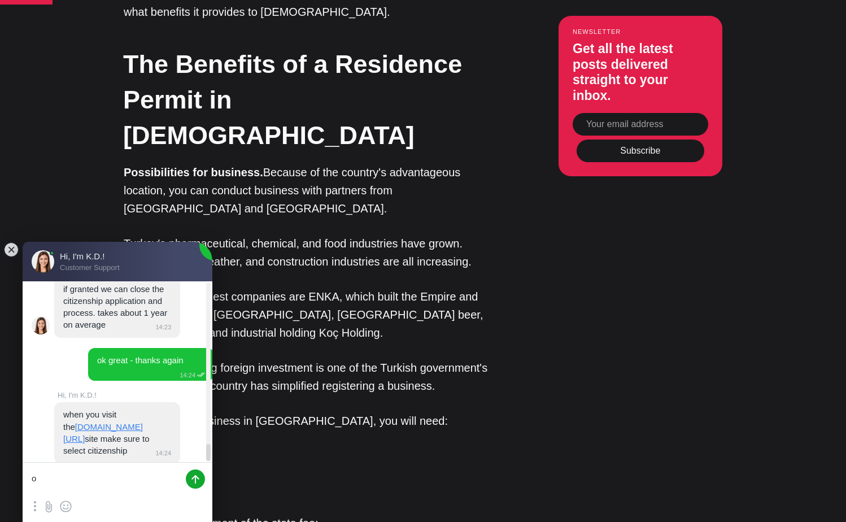
type textarea "ok"
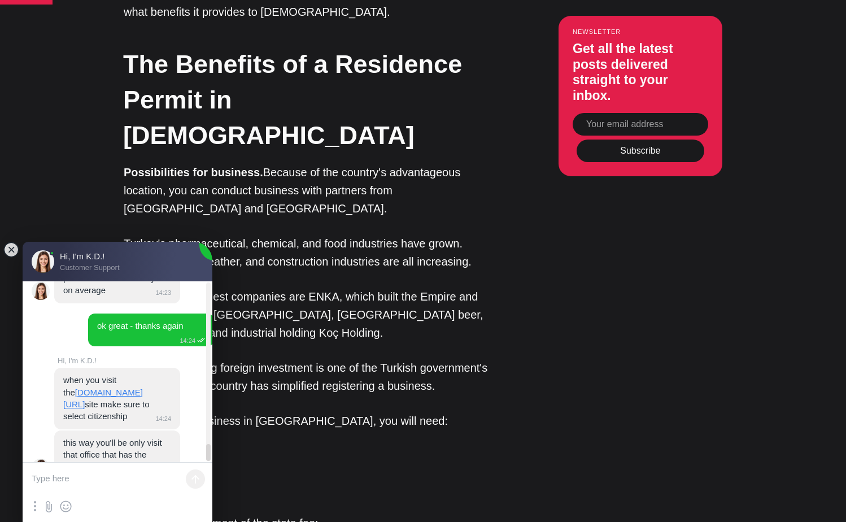
scroll to position [1965, 0]
click at [53, 478] on textarea at bounding box center [118, 479] width 190 height 34
click at [12, 248] on jdiv at bounding box center [11, 250] width 16 height 16
